Goal: Task Accomplishment & Management: Manage account settings

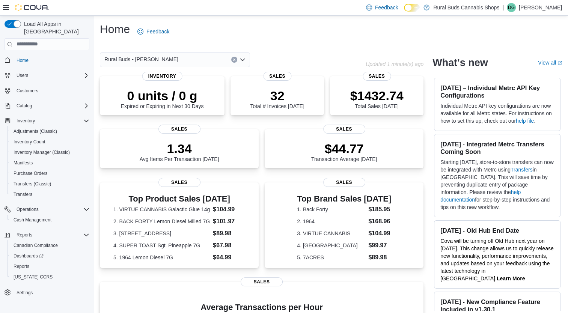
click at [552, 7] on p "[PERSON_NAME]" at bounding box center [540, 7] width 43 height 9
click at [504, 77] on button "Sign Out" at bounding box center [524, 72] width 69 height 12
